Goal: Task Accomplishment & Management: Use online tool/utility

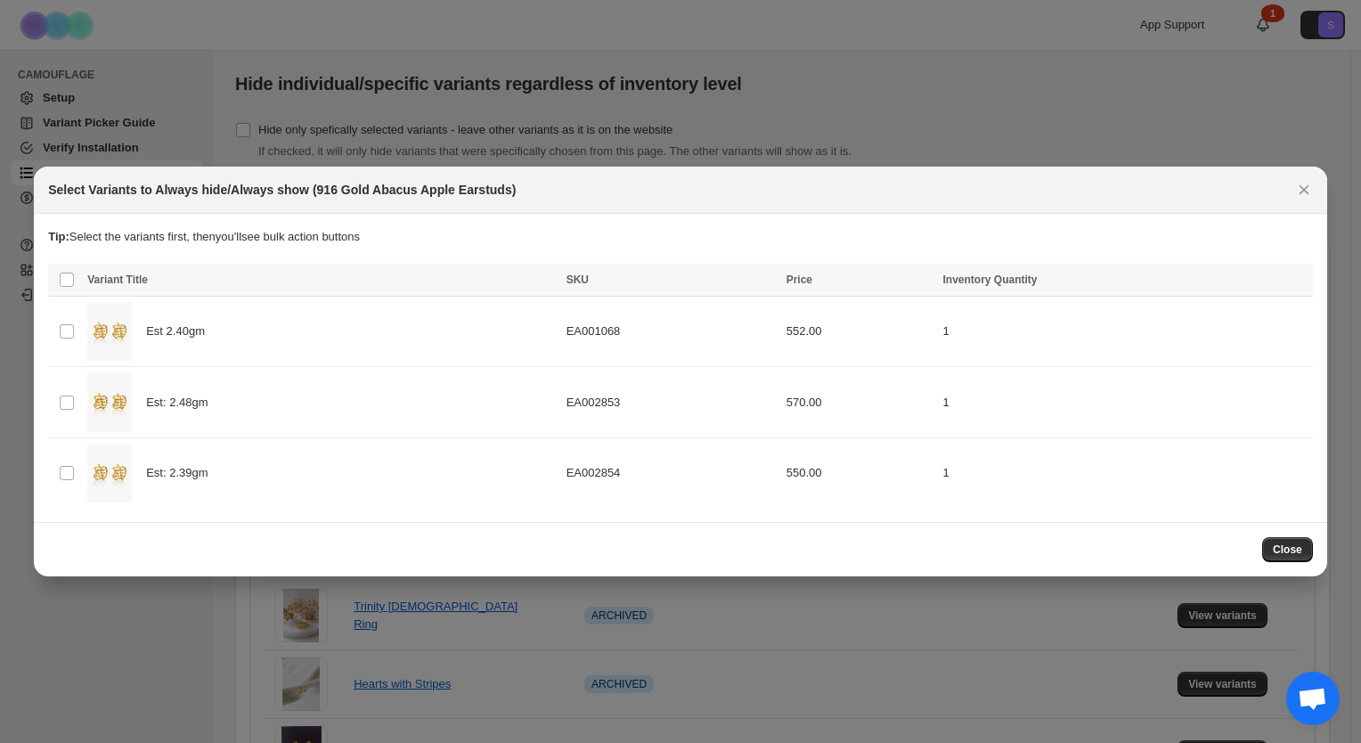
click at [75, 281] on th "Select all product variants" at bounding box center [65, 280] width 34 height 33
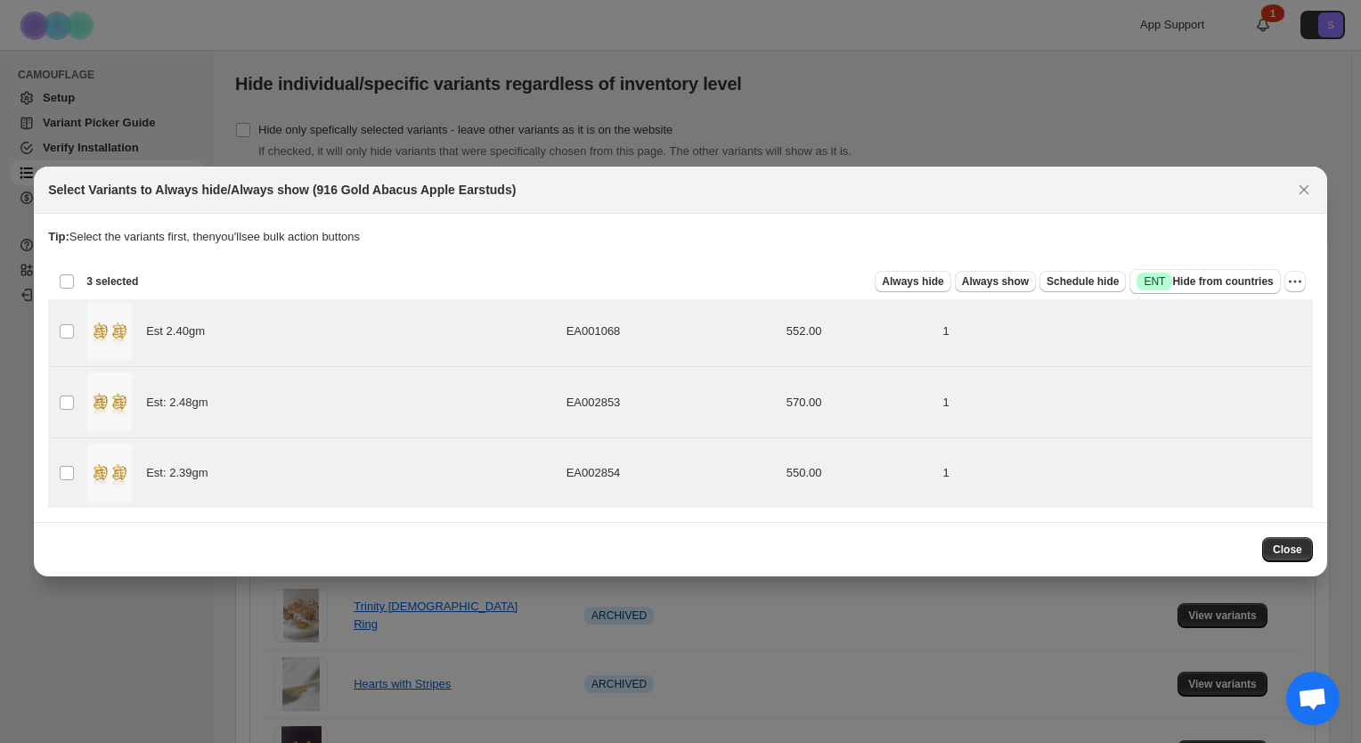
click at [1000, 276] on span "Always show" at bounding box center [995, 281] width 67 height 14
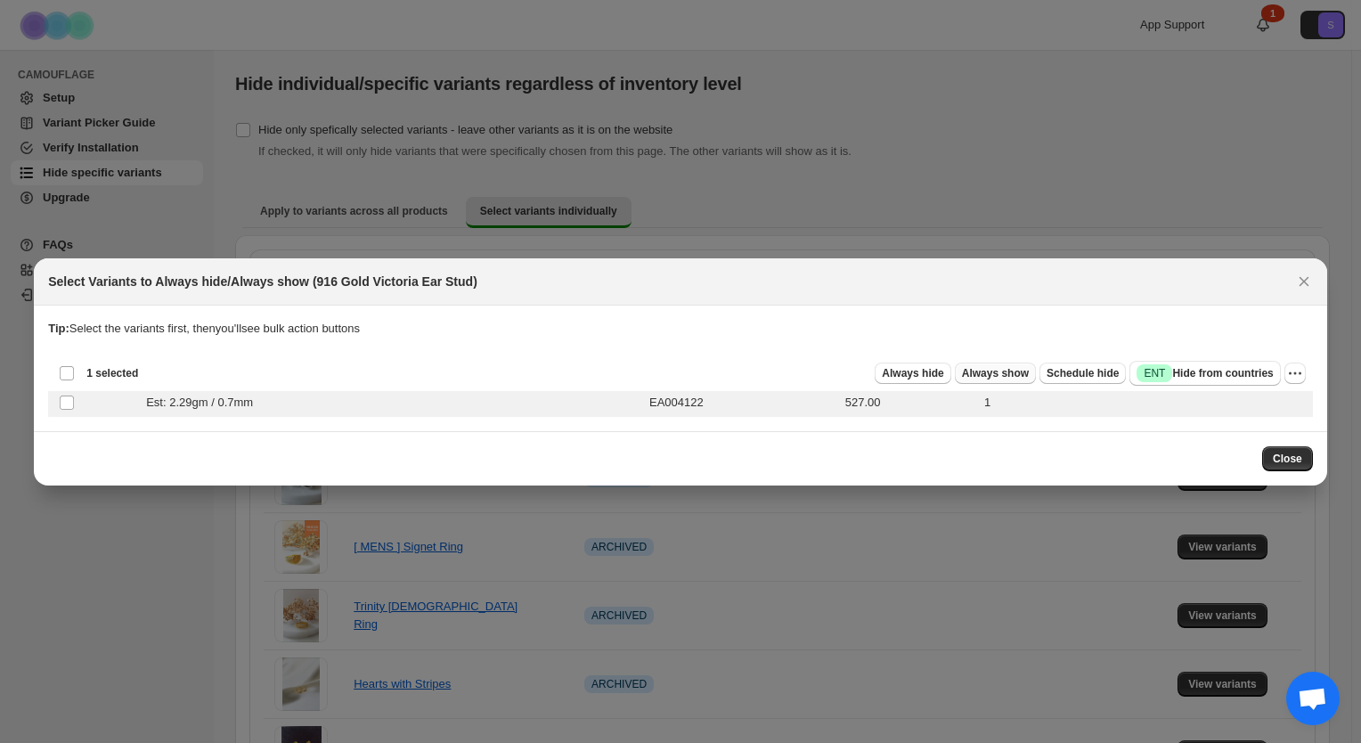
click at [1023, 379] on button "Always show" at bounding box center [995, 373] width 81 height 21
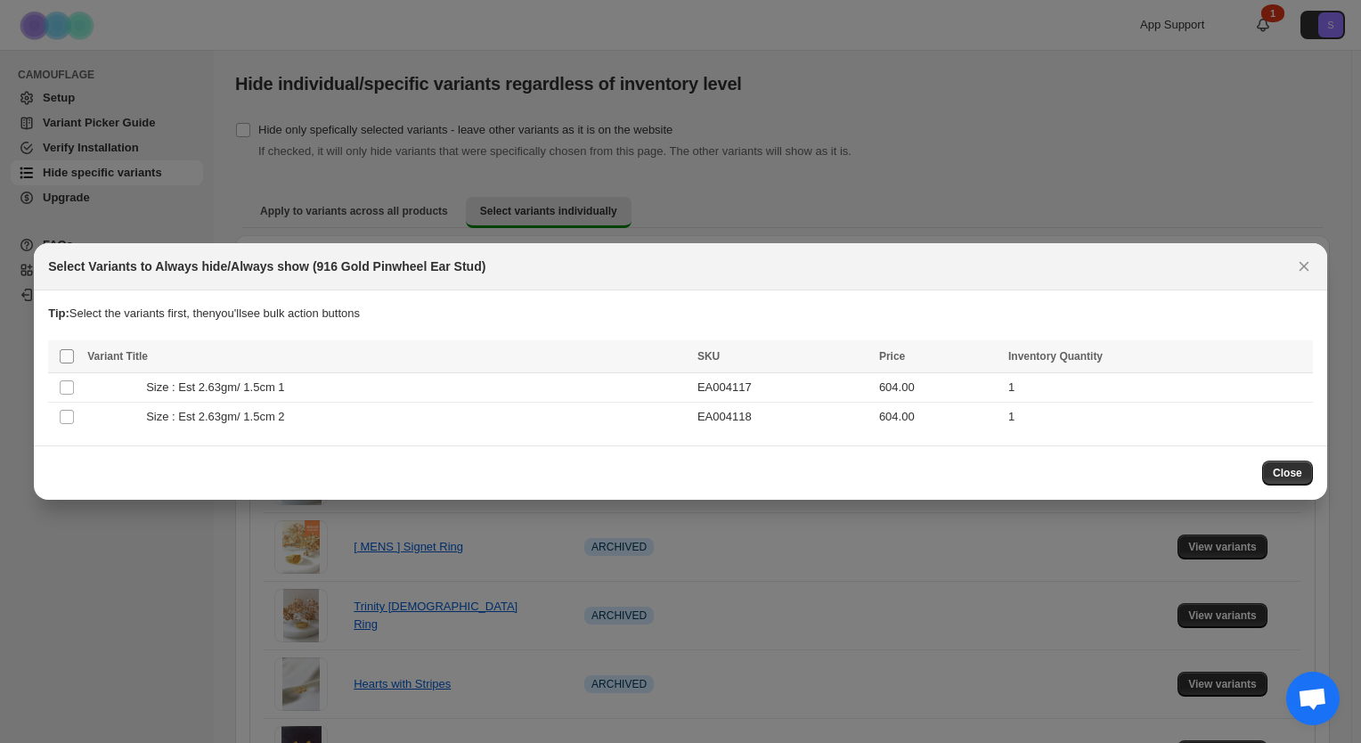
click at [71, 364] on span ":r4:" at bounding box center [67, 356] width 16 height 16
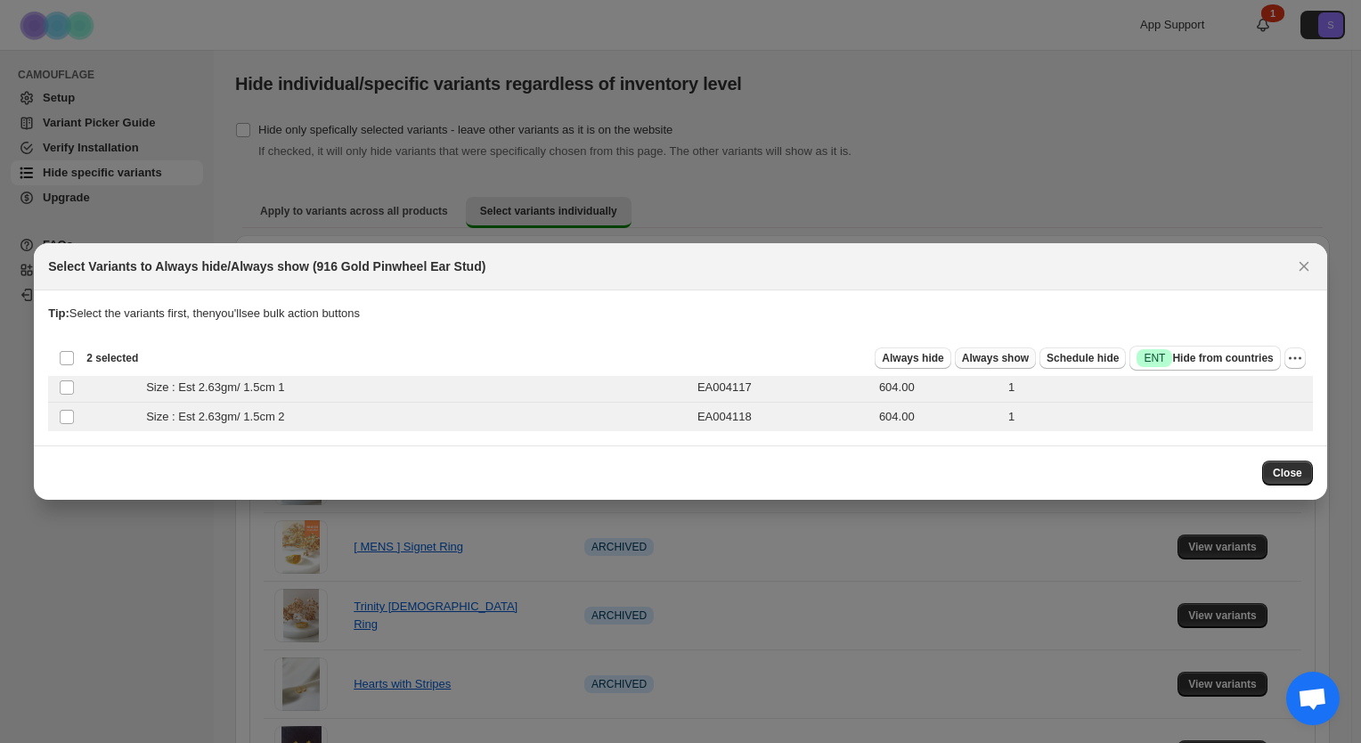
click at [1027, 362] on span "Always show" at bounding box center [995, 358] width 67 height 14
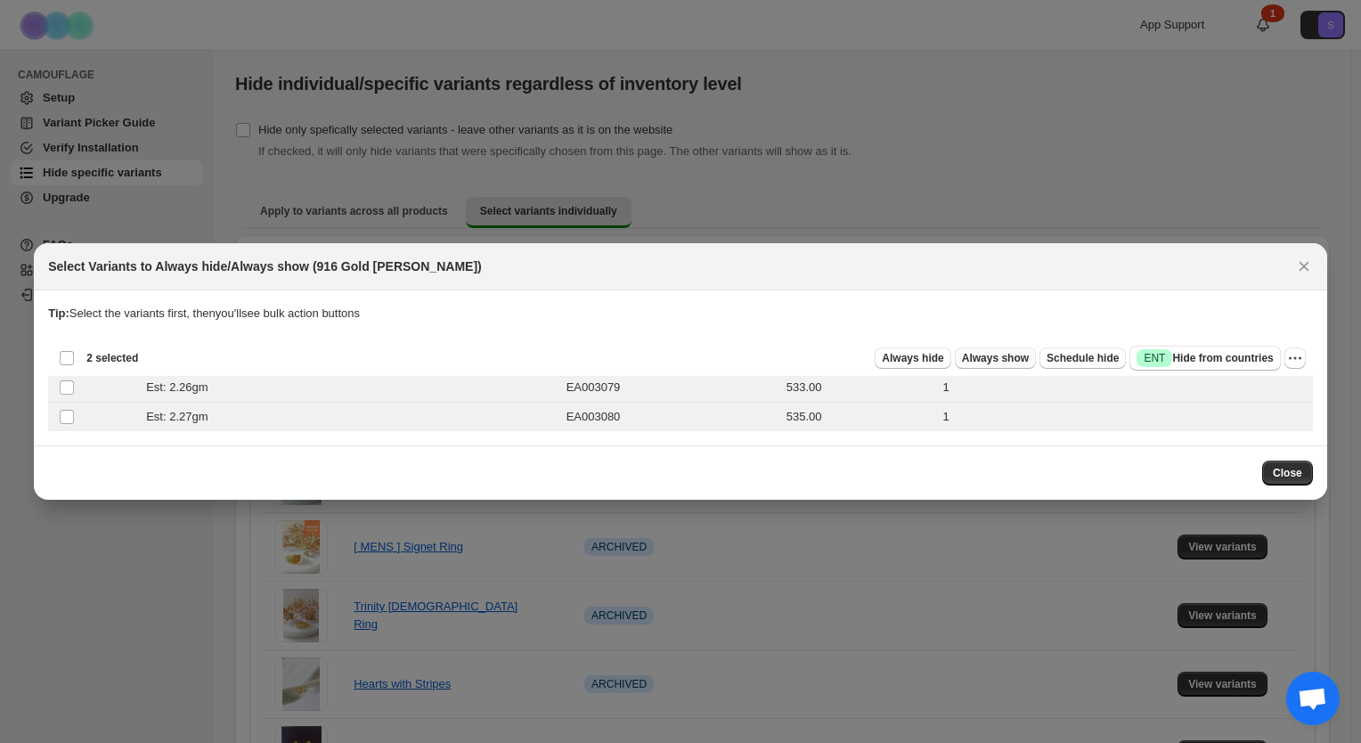
click at [1025, 364] on span "Always show" at bounding box center [995, 358] width 67 height 14
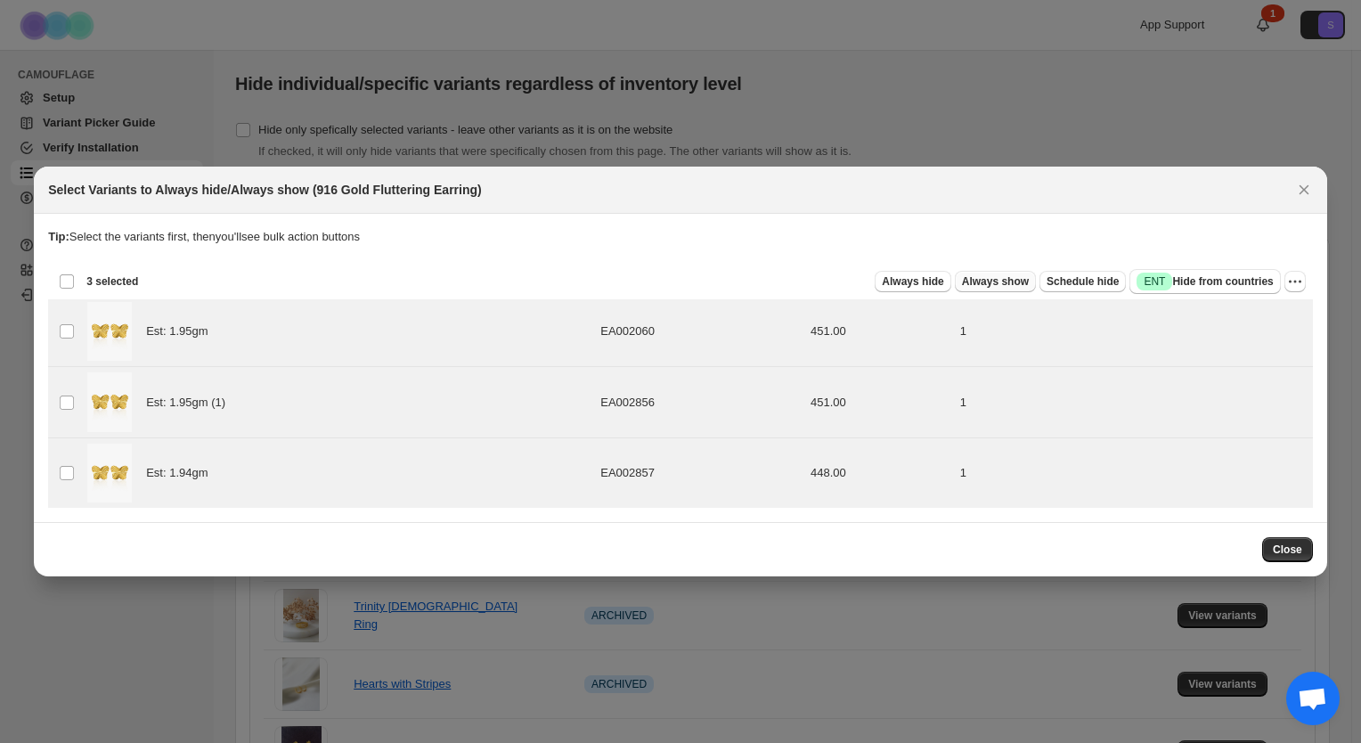
click at [983, 283] on span "Always show" at bounding box center [995, 281] width 67 height 14
click at [1016, 287] on span "Always show" at bounding box center [995, 281] width 67 height 14
click at [999, 281] on span "Always show" at bounding box center [995, 281] width 67 height 14
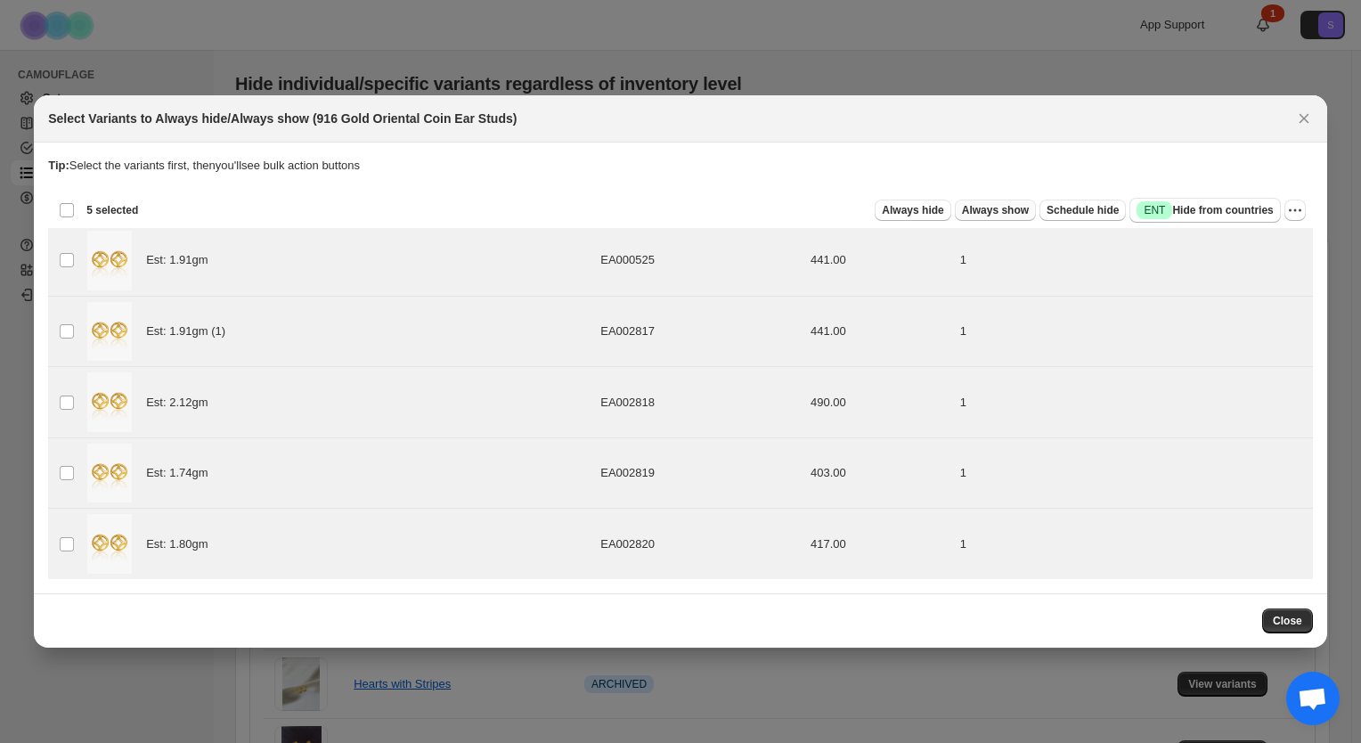
click at [1006, 212] on span "Always show" at bounding box center [995, 210] width 67 height 14
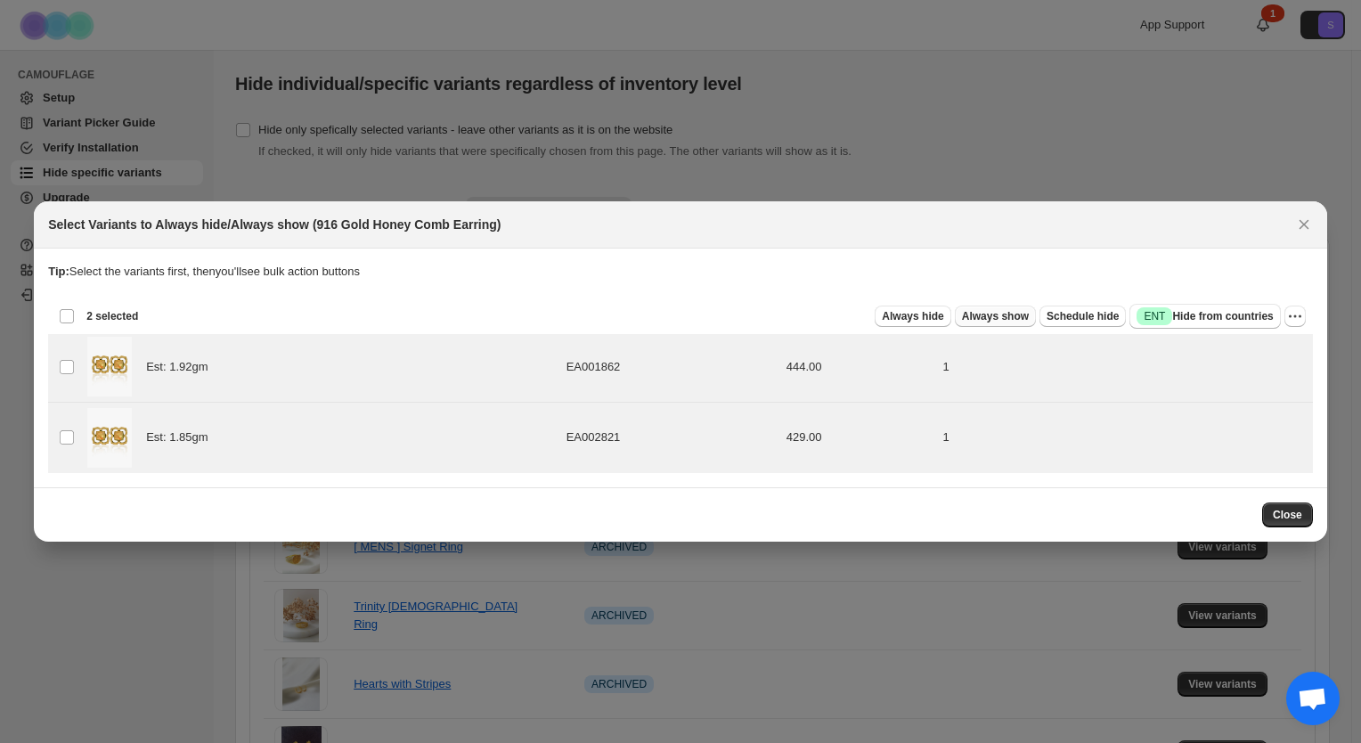
click at [1002, 314] on span "Always show" at bounding box center [995, 316] width 67 height 14
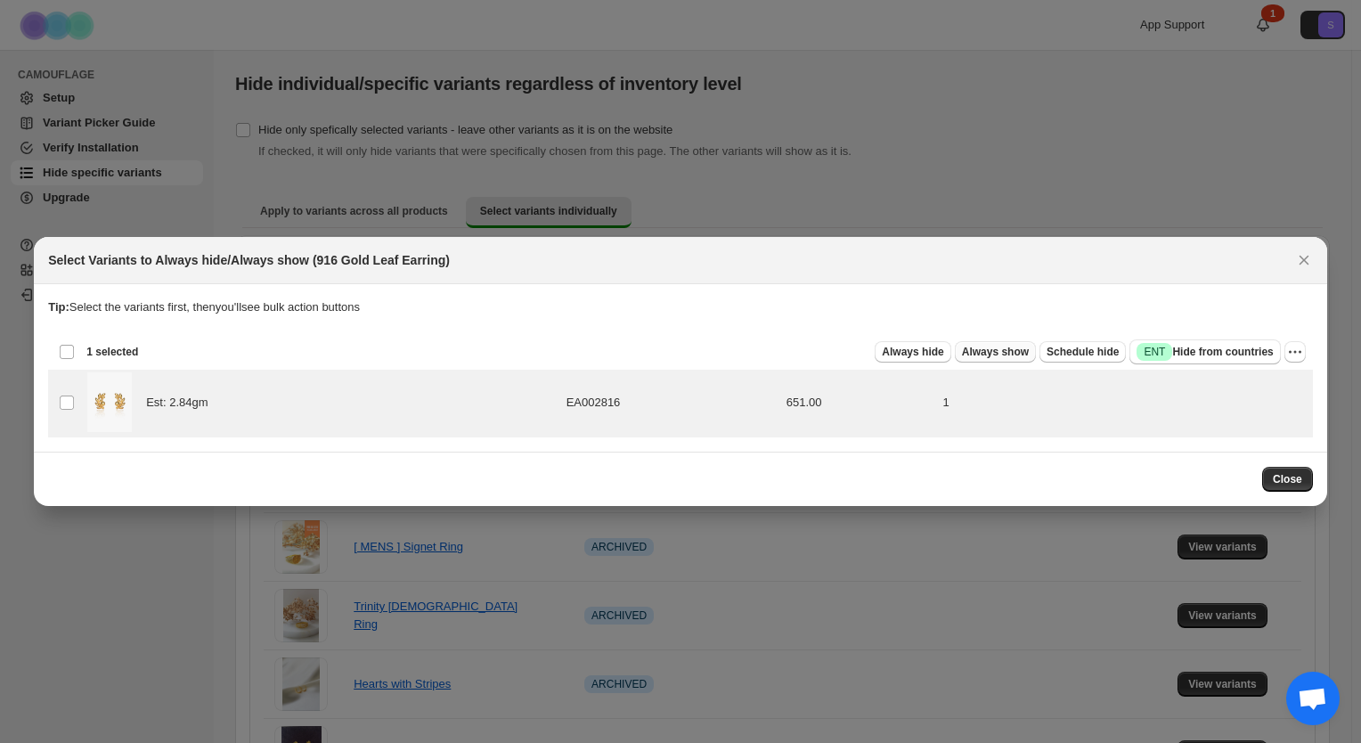
click at [1023, 355] on span "Always show" at bounding box center [995, 352] width 67 height 14
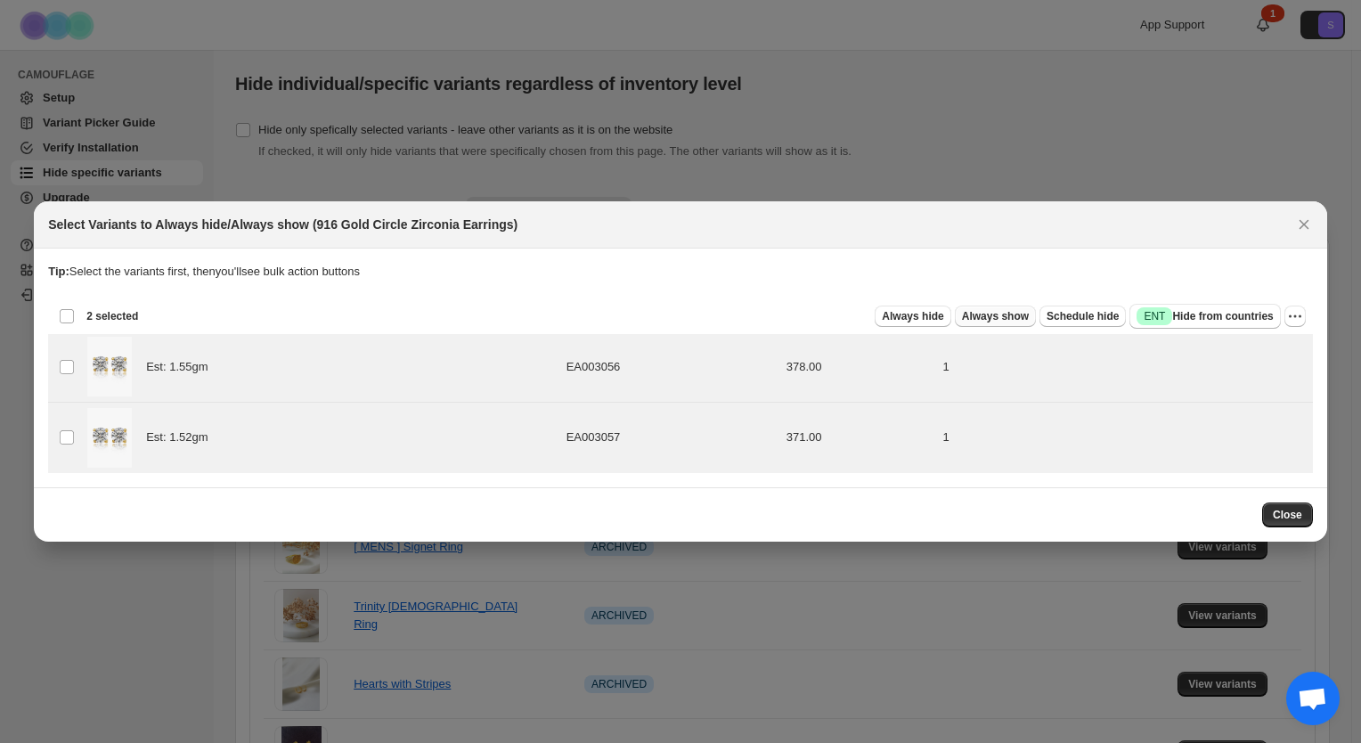
click at [995, 320] on span "Always show" at bounding box center [995, 316] width 67 height 14
click at [1016, 315] on span "Always show" at bounding box center [995, 316] width 67 height 14
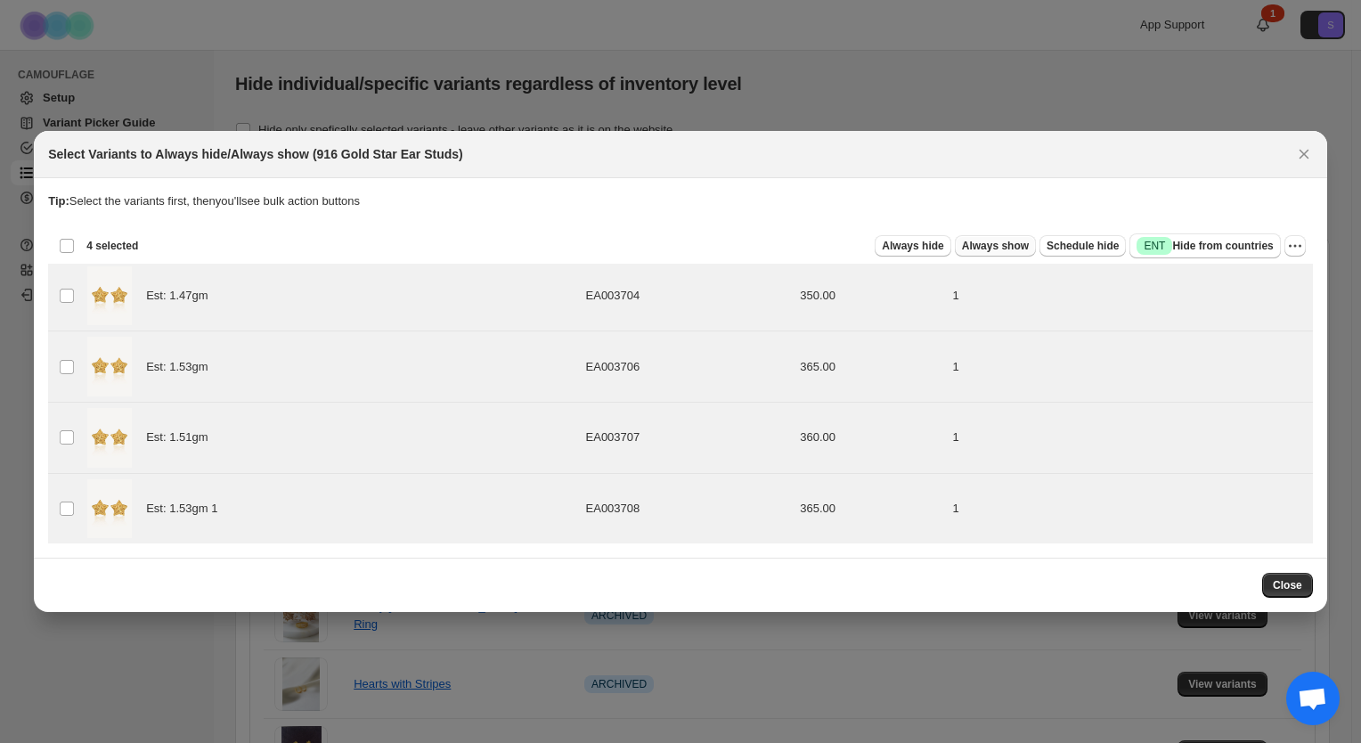
click at [999, 244] on span "Always show" at bounding box center [995, 246] width 67 height 14
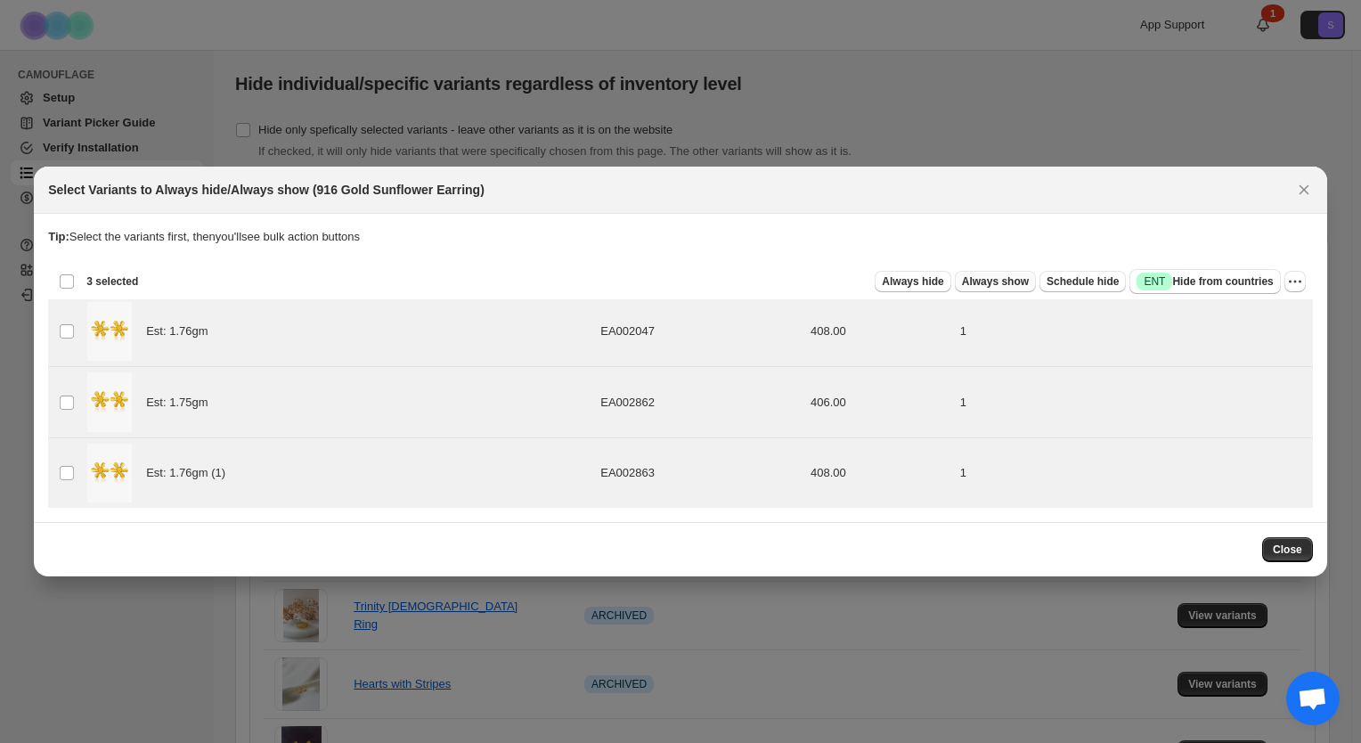
click at [1026, 283] on span "Always show" at bounding box center [995, 281] width 67 height 14
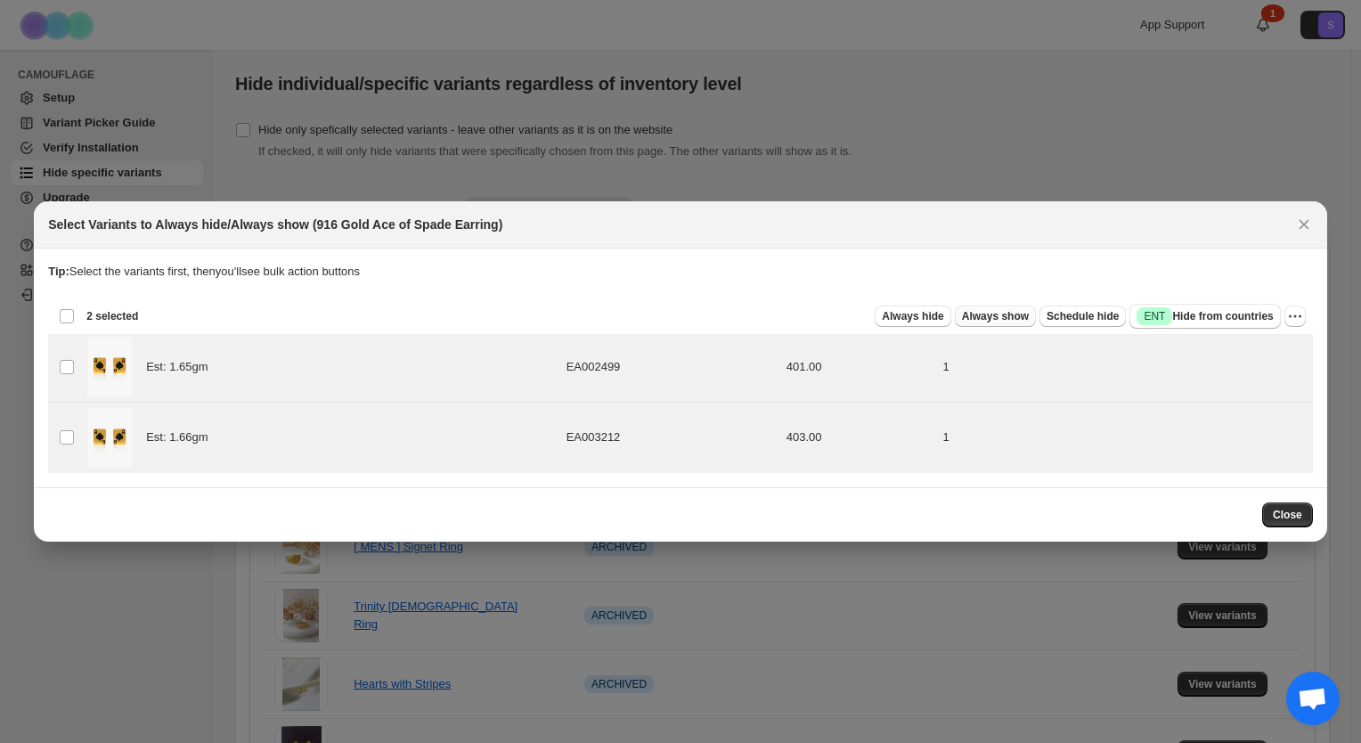
click at [1024, 327] on button "Always show" at bounding box center [995, 316] width 81 height 21
click at [1012, 321] on span "Always show" at bounding box center [995, 316] width 67 height 14
click at [1002, 324] on button "Always show" at bounding box center [995, 316] width 81 height 21
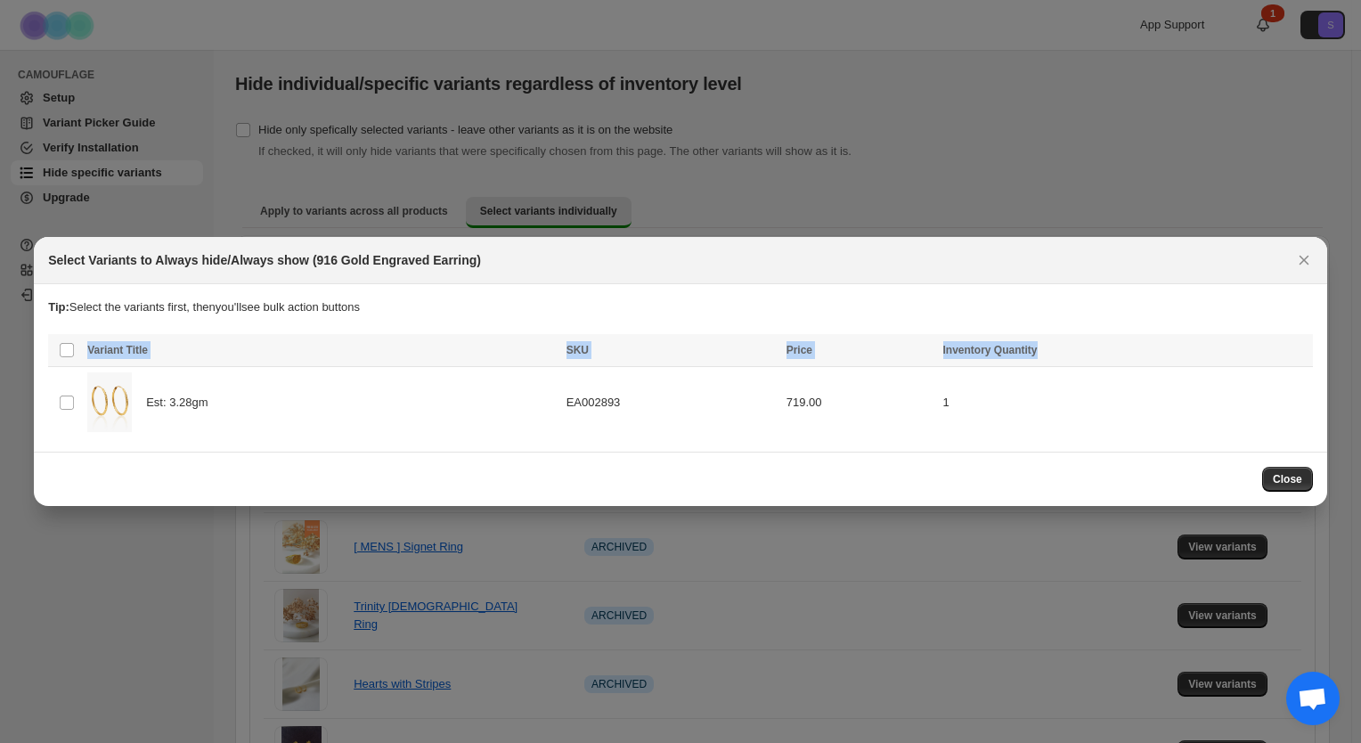
click at [80, 378] on table "Select all product variants Variant Title SKU Price Inventory Quantity Select p…" at bounding box center [680, 385] width 1265 height 103
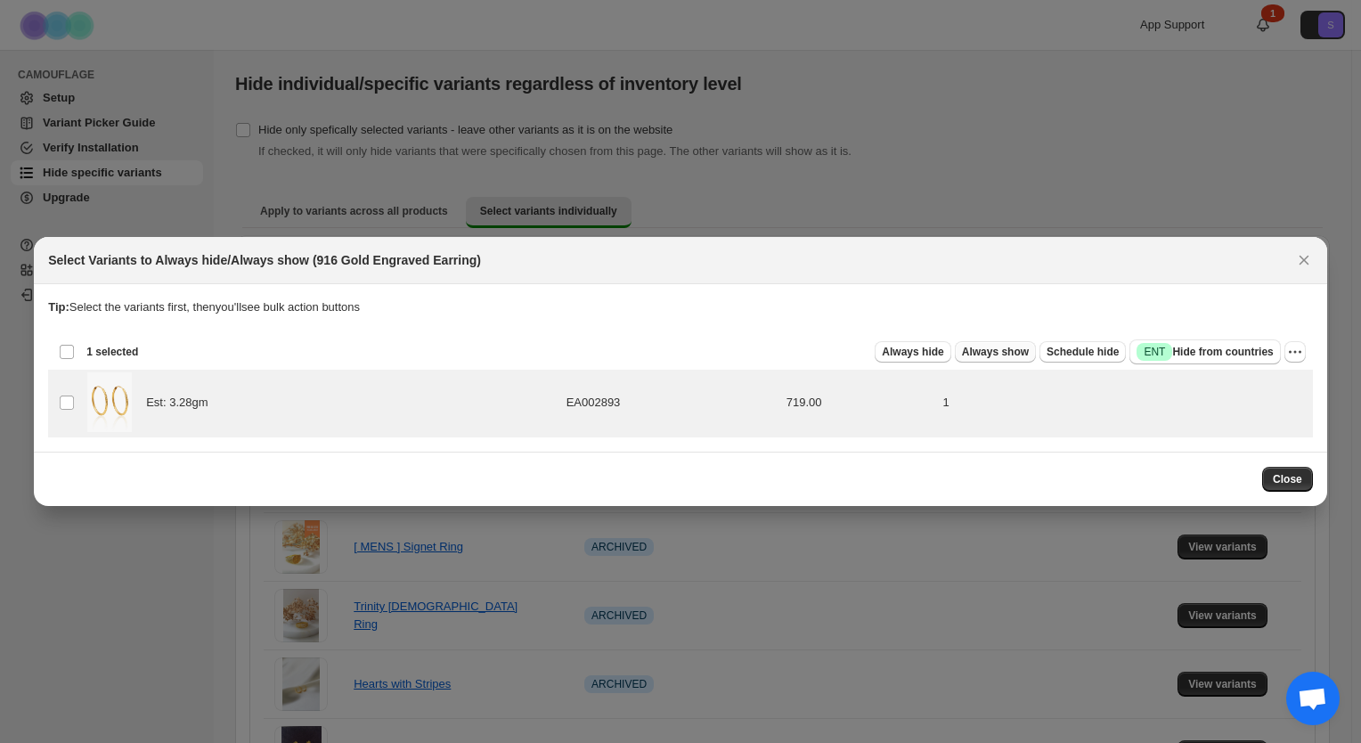
click at [982, 353] on span "Always show" at bounding box center [995, 352] width 67 height 14
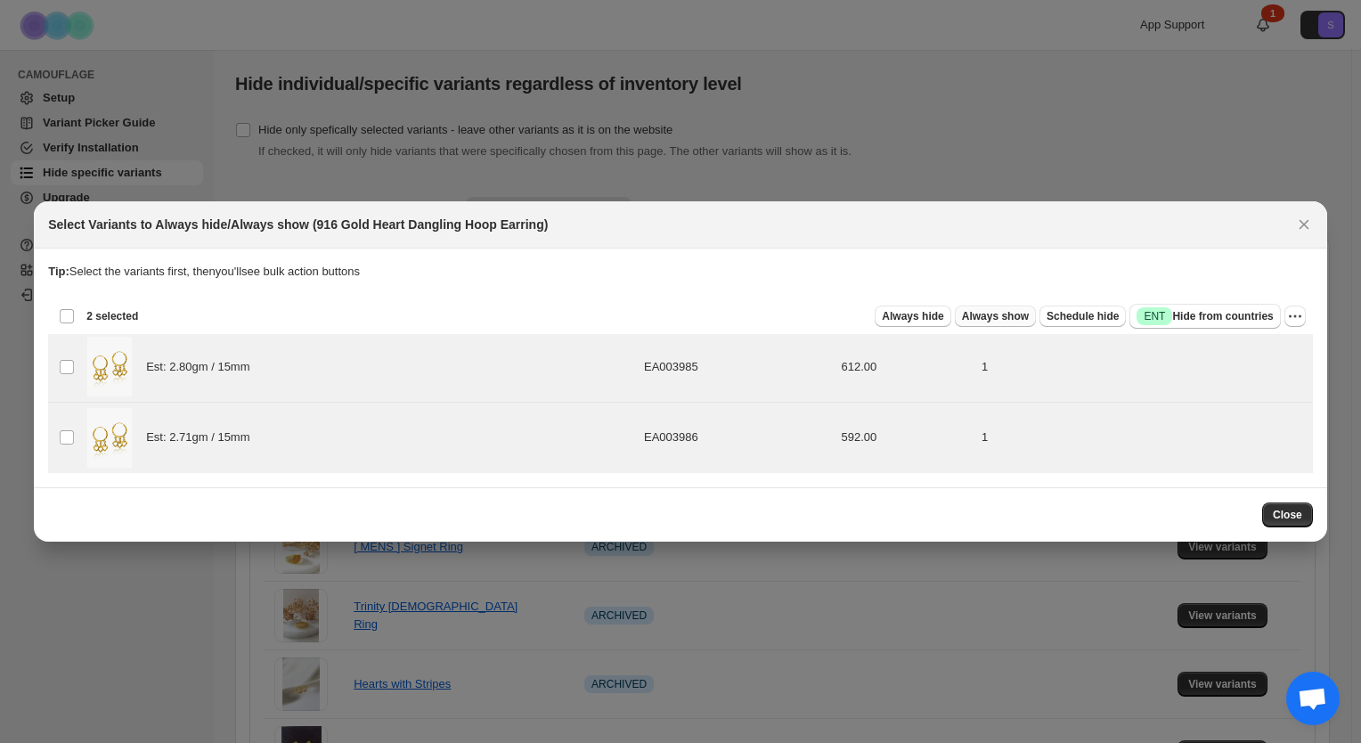
click at [991, 316] on span "Always show" at bounding box center [995, 316] width 67 height 14
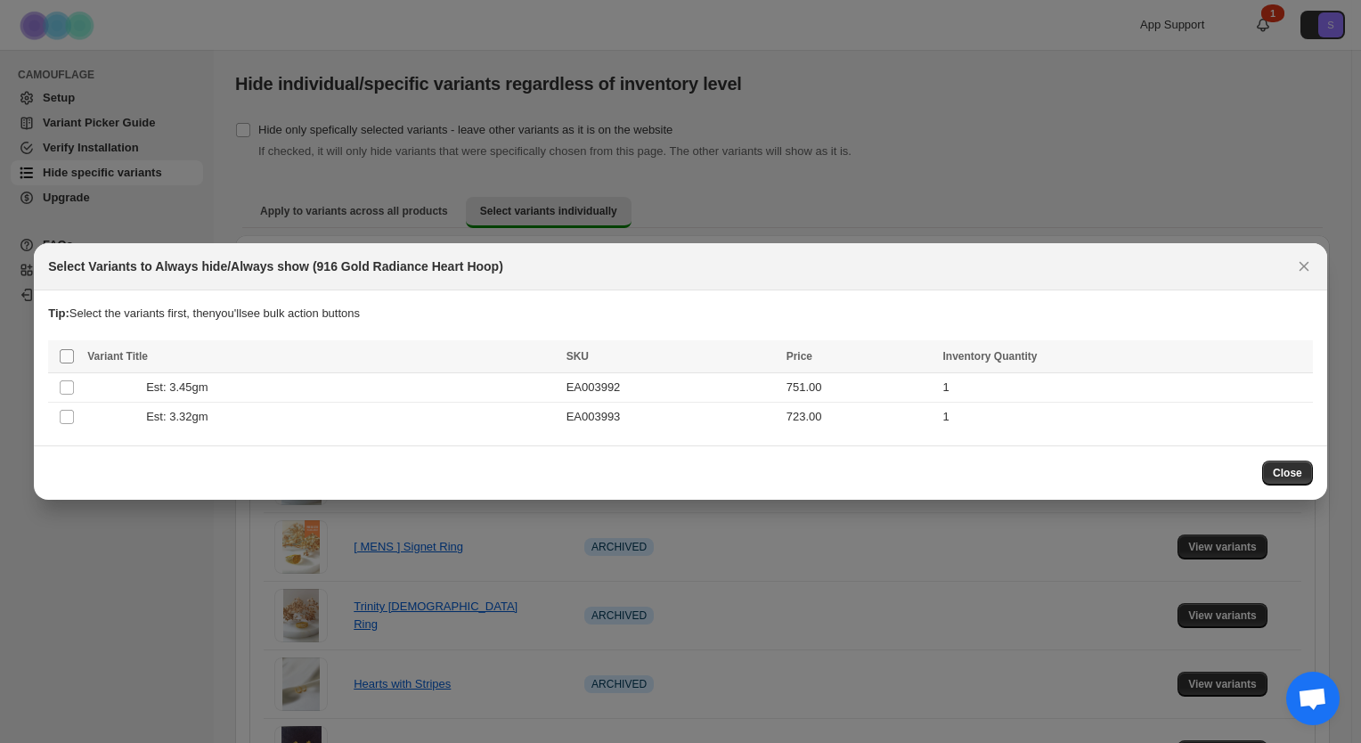
click at [61, 356] on span ":r4:" at bounding box center [67, 356] width 16 height 16
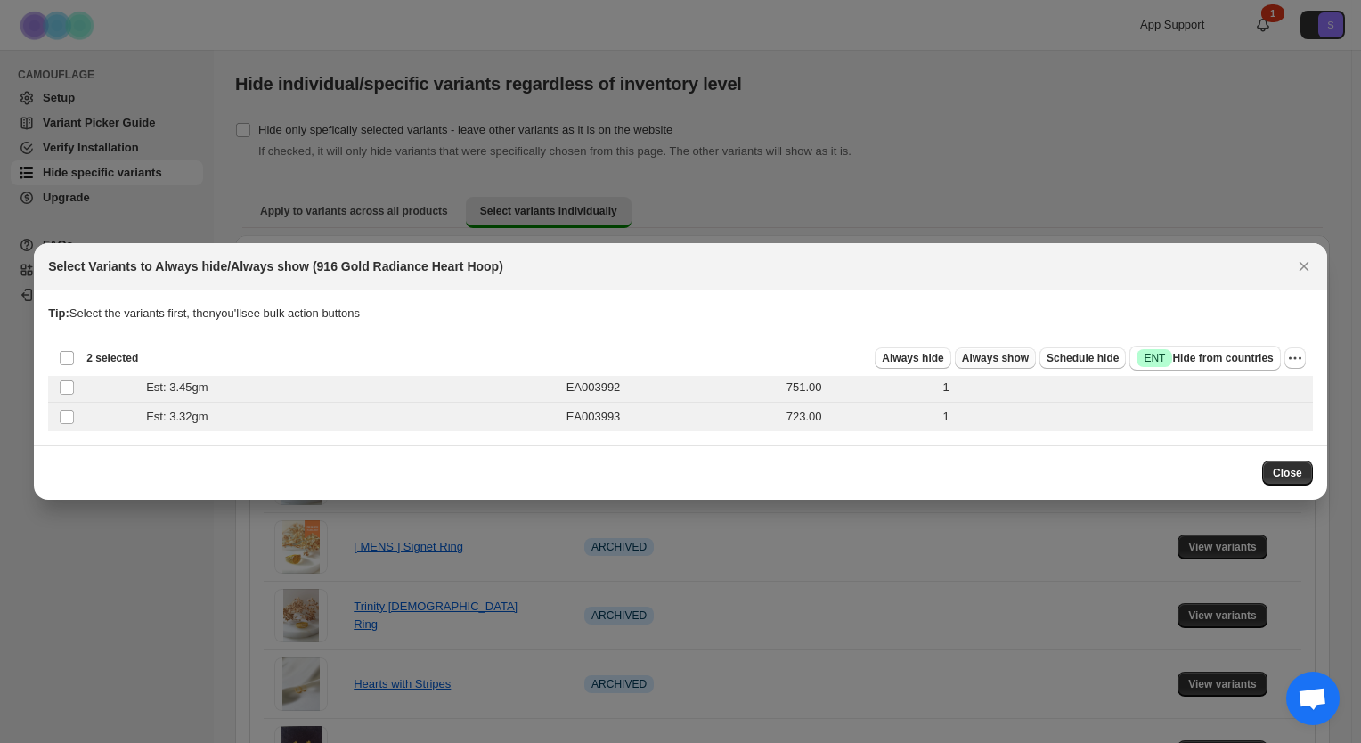
click at [1029, 357] on span "Always show" at bounding box center [995, 358] width 67 height 14
